Goal: Find specific page/section

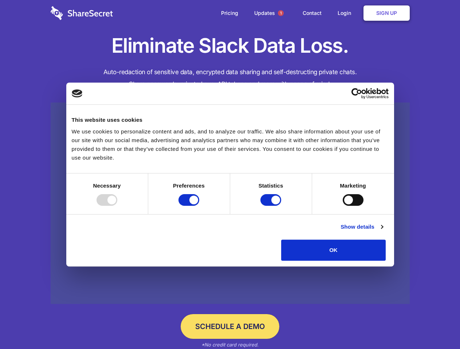
click at [117, 206] on div at bounding box center [106, 200] width 21 height 12
click at [199, 206] on input "Preferences" at bounding box center [188, 200] width 21 height 12
checkbox input "false"
click at [272, 206] on input "Statistics" at bounding box center [270, 200] width 21 height 12
checkbox input "false"
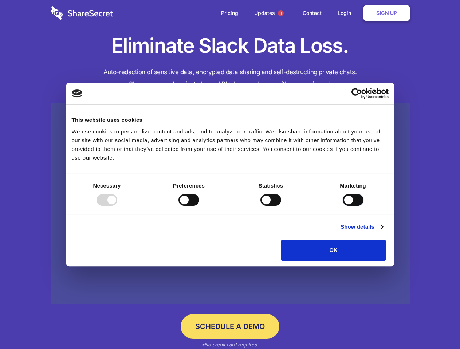
click at [343, 206] on input "Marketing" at bounding box center [353, 200] width 21 height 12
checkbox input "true"
click at [383, 232] on link "Show details" at bounding box center [361, 227] width 42 height 9
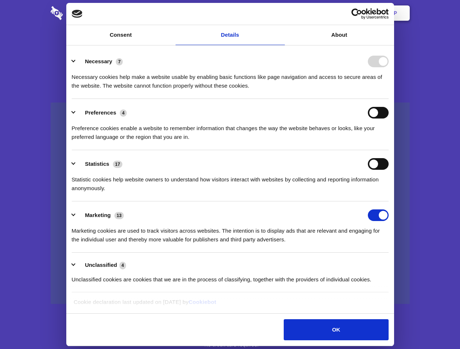
click at [392, 264] on ul "Necessary 7 Necessary cookies help make a website usable by enabling basic func…" at bounding box center [230, 170] width 324 height 245
click at [280, 13] on span "1" at bounding box center [281, 13] width 6 height 6
